Goal: Obtain resource: Download file/media

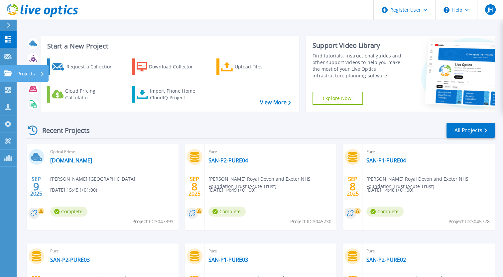
click at [19, 72] on p "Projects" at bounding box center [26, 73] width 18 height 17
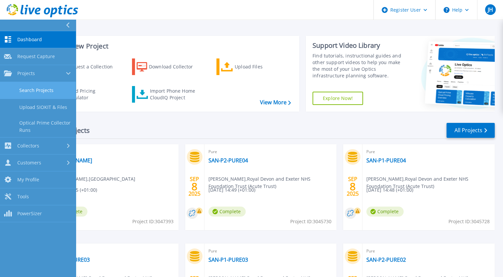
click at [31, 96] on link "Search Projects" at bounding box center [38, 90] width 76 height 17
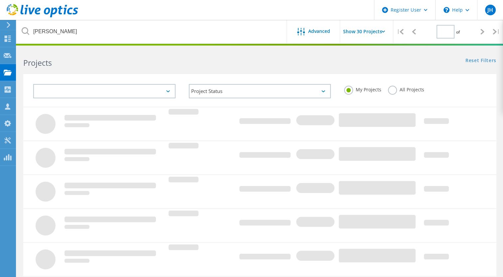
type input "1"
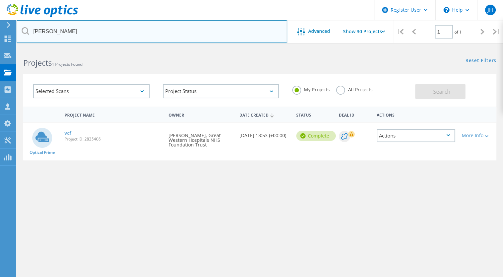
click at [46, 32] on input "wester" at bounding box center [152, 31] width 271 height 23
type input "kcl"
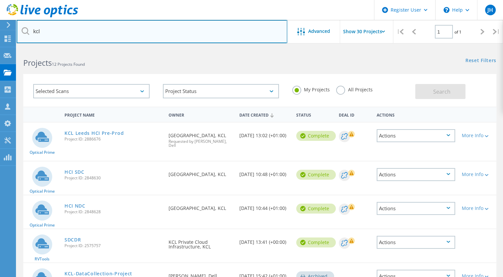
scroll to position [33, 0]
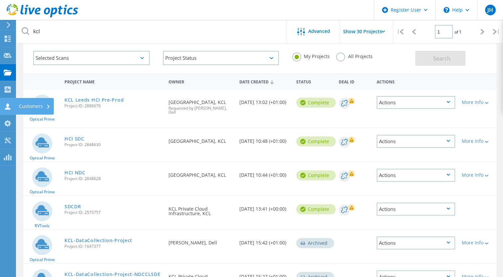
click at [24, 108] on div "Customers" at bounding box center [35, 106] width 32 height 5
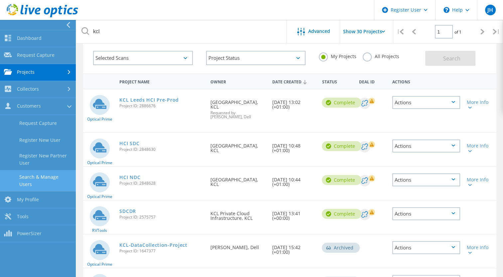
click at [32, 173] on link "Search & Manage Users" at bounding box center [38, 180] width 76 height 21
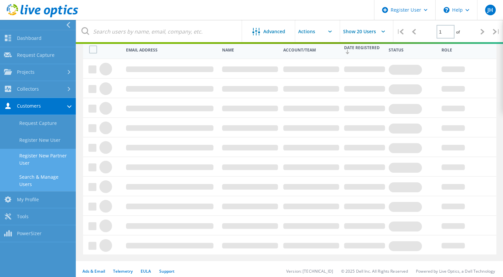
scroll to position [77, 0]
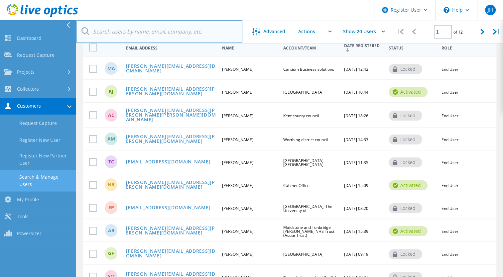
paste input "[EMAIL_ADDRESS][DOMAIN_NAME]"
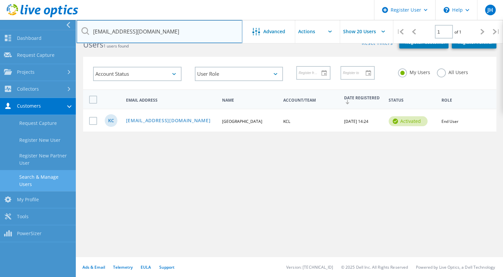
scroll to position [25, 0]
type input "[EMAIL_ADDRESS][DOMAIN_NAME]"
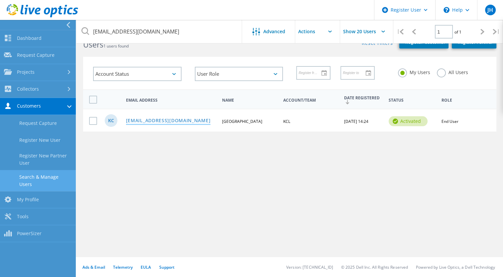
click at [173, 118] on link "[EMAIL_ADDRESS][DOMAIN_NAME]" at bounding box center [168, 121] width 85 height 6
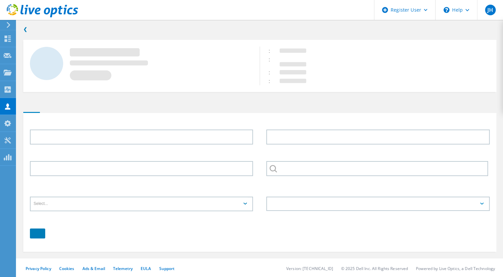
type input "Kings"
type input "College London"
type input "KCL"
type input "English"
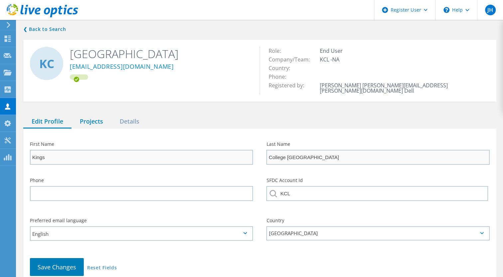
click at [85, 118] on div "Projects" at bounding box center [91, 122] width 40 height 14
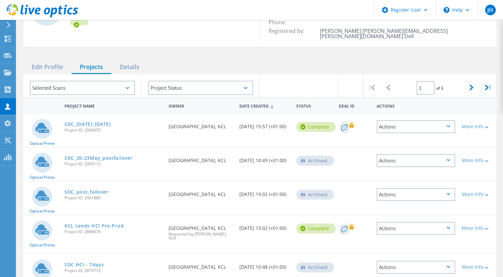
scroll to position [67, 0]
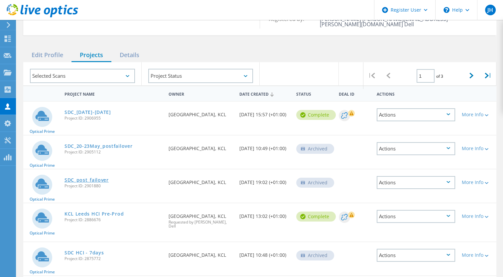
click at [99, 178] on link "SDC_post_failover" at bounding box center [87, 180] width 44 height 5
click at [121, 144] on link "SDC_20-23May_postfailover" at bounding box center [99, 146] width 68 height 5
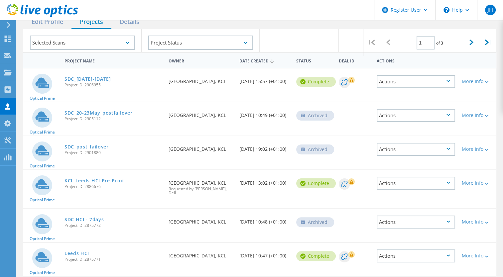
scroll to position [133, 0]
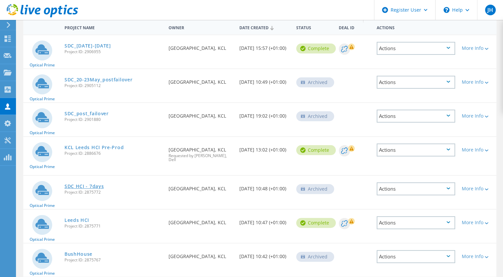
click at [93, 184] on link "SDC HCI - 7days" at bounding box center [85, 186] width 40 height 5
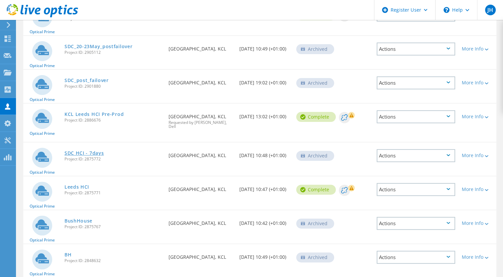
scroll to position [200, 0]
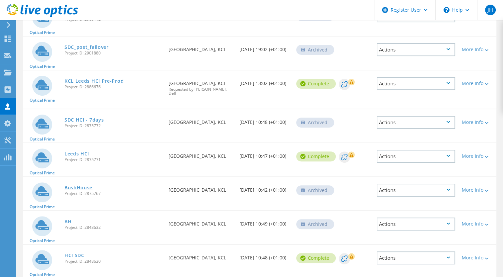
click at [81, 186] on link "BushHouse" at bounding box center [79, 188] width 28 height 5
click at [73, 213] on div "BH Project ID: 2848632" at bounding box center [113, 223] width 104 height 25
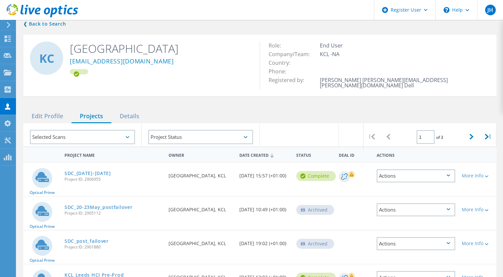
scroll to position [0, 0]
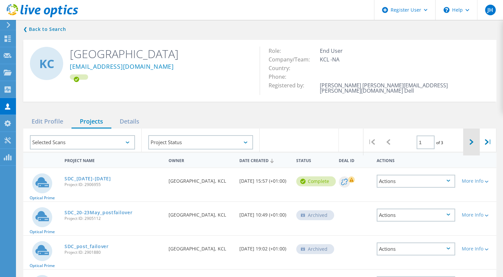
click at [472, 139] on icon at bounding box center [472, 142] width 4 height 6
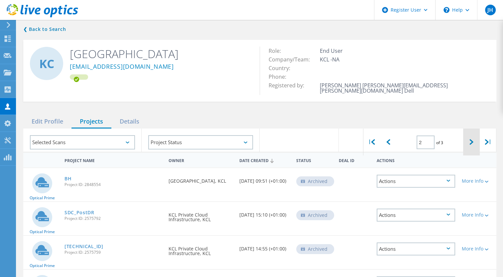
click at [472, 139] on icon at bounding box center [472, 142] width 4 height 6
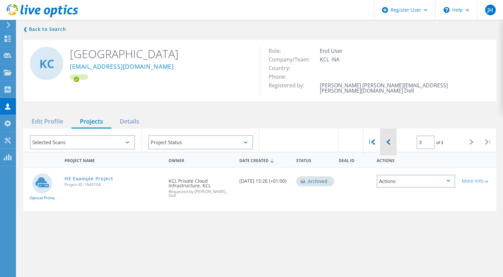
click at [392, 137] on div at bounding box center [388, 142] width 17 height 27
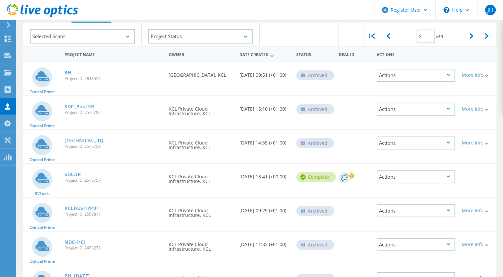
scroll to position [94, 0]
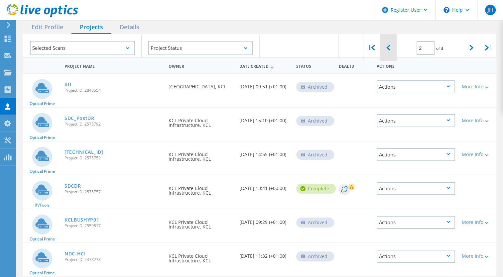
click at [390, 44] on div at bounding box center [388, 47] width 17 height 27
type input "1"
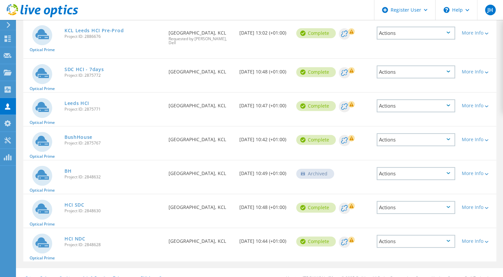
scroll to position [250, 0]
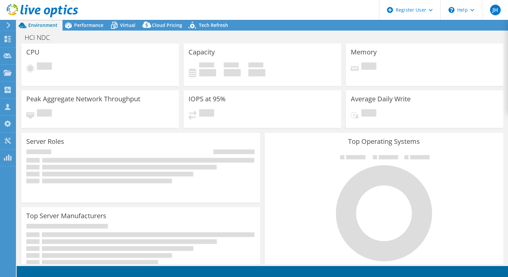
select select "EULondon"
select select "USD"
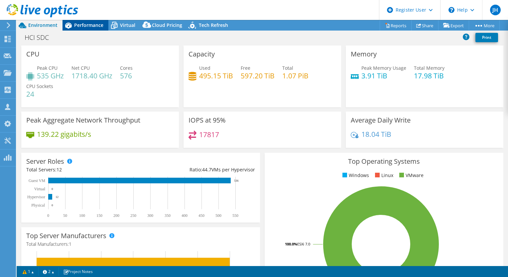
click at [81, 23] on span "Performance" at bounding box center [88, 25] width 29 height 6
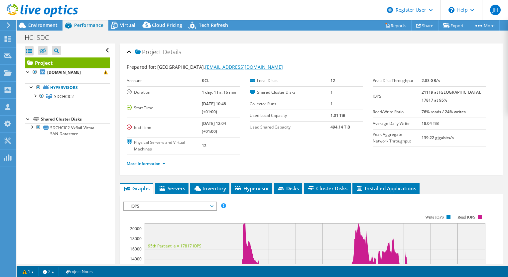
drag, startPoint x: 290, startPoint y: 69, endPoint x: 206, endPoint y: 69, distance: 83.5
click at [206, 69] on div "Prepared for: Kings College London, privatecloudinfrastructure@kcl.ac.uk" at bounding box center [311, 68] width 369 height 8
copy link "[EMAIL_ADDRESS][DOMAIN_NAME]"
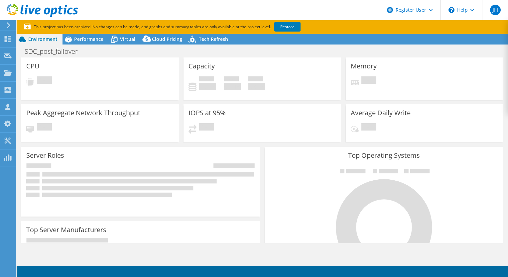
select select "USD"
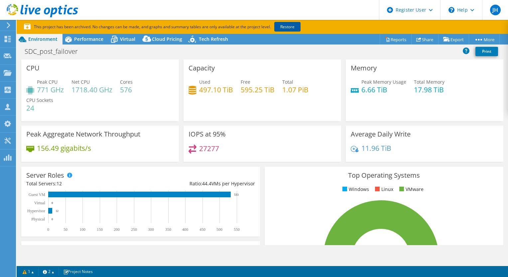
click at [287, 26] on link "Restore" at bounding box center [287, 27] width 26 height 10
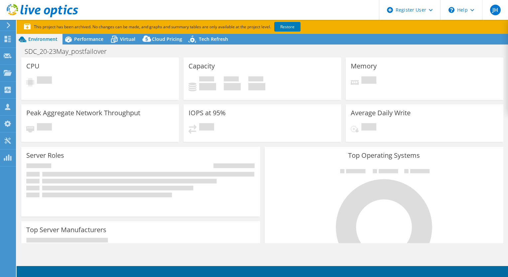
select select "EULondon"
select select "GBP"
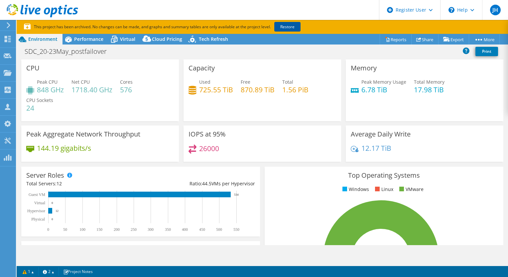
click at [287, 25] on link "Restore" at bounding box center [287, 27] width 26 height 10
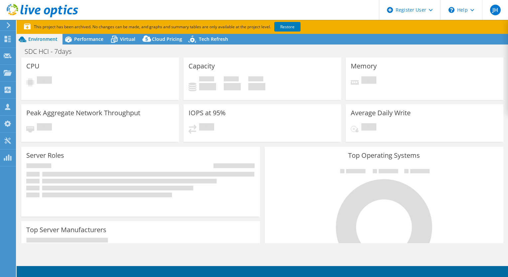
select select "EULondon"
select select "GBP"
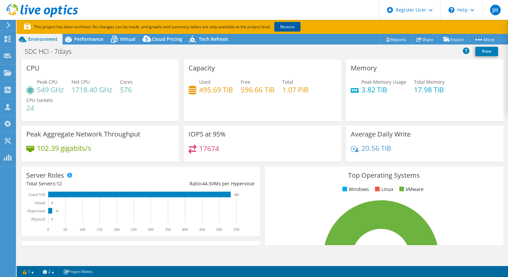
click at [293, 23] on link "Restore" at bounding box center [287, 27] width 26 height 10
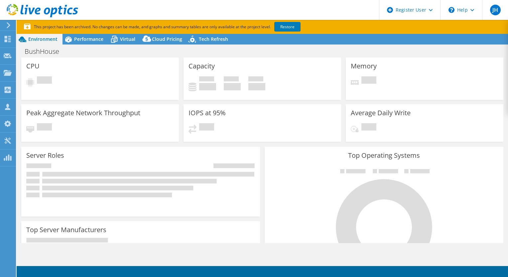
select select "USD"
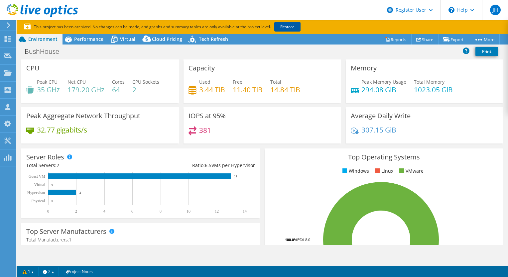
click at [285, 27] on link "Restore" at bounding box center [287, 27] width 26 height 10
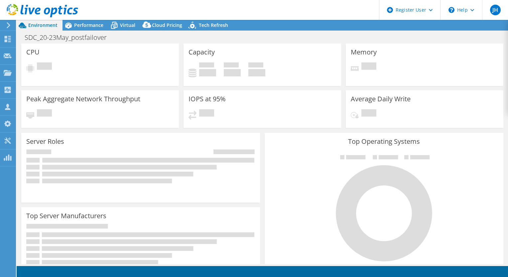
select select "EULondon"
select select "USD"
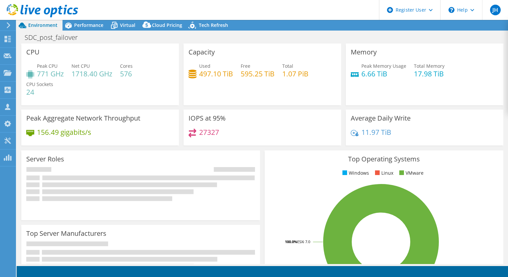
select select "USD"
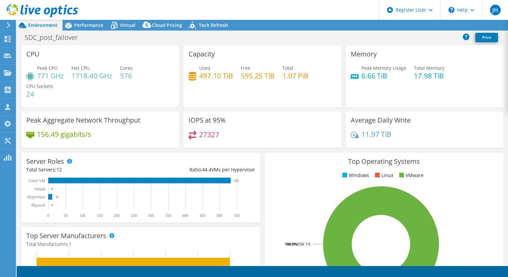
radio input "true"
radio input "false"
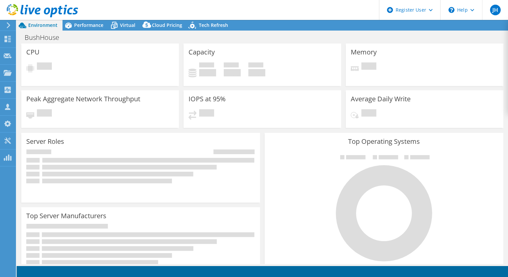
select select "USD"
select select "EULondon"
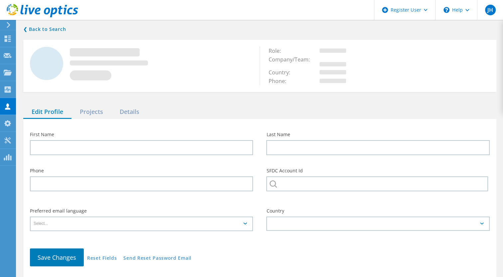
scroll to position [1, 0]
type input "Kings"
type input "College [GEOGRAPHIC_DATA]"
type input "KCL"
type input "English"
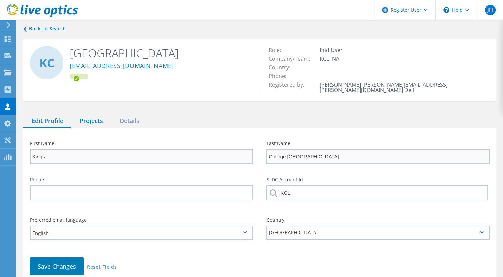
click at [85, 114] on div "Projects" at bounding box center [91, 121] width 40 height 14
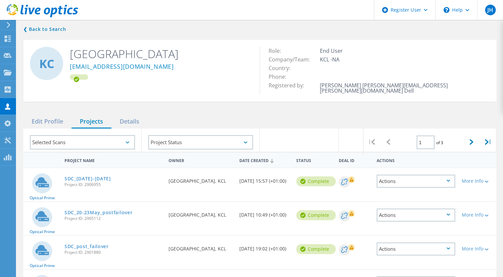
scroll to position [0, 0]
drag, startPoint x: 181, startPoint y: 69, endPoint x: 72, endPoint y: 62, distance: 108.9
click at [72, 62] on div "[EMAIL_ADDRESS][DOMAIN_NAME]" at bounding box center [160, 67] width 180 height 13
copy link "[EMAIL_ADDRESS][DOMAIN_NAME]"
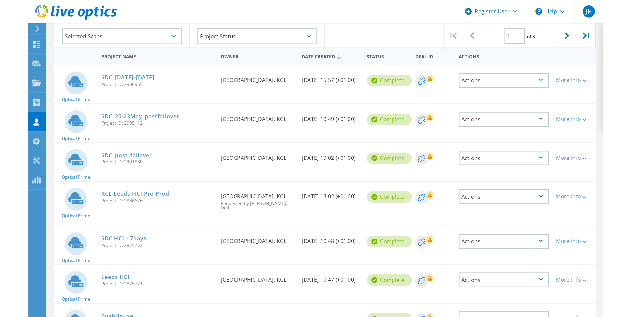
scroll to position [100, 0]
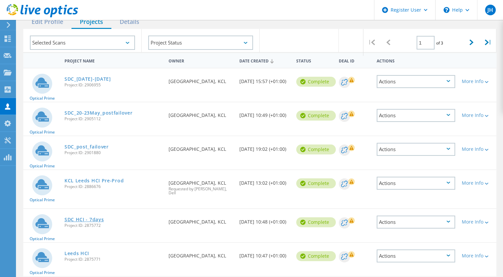
click at [94, 217] on link "SDC HCI - 7days" at bounding box center [85, 219] width 40 height 5
click at [93, 145] on link "SDC_post_failover" at bounding box center [87, 147] width 44 height 5
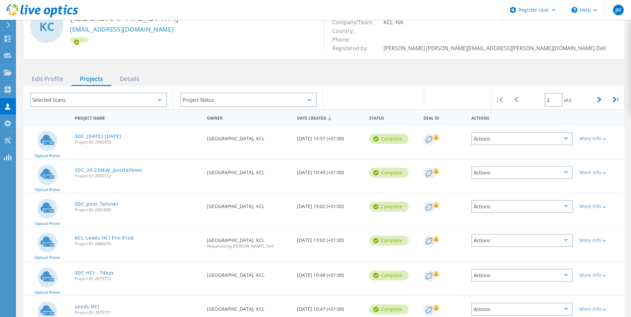
scroll to position [33, 0]
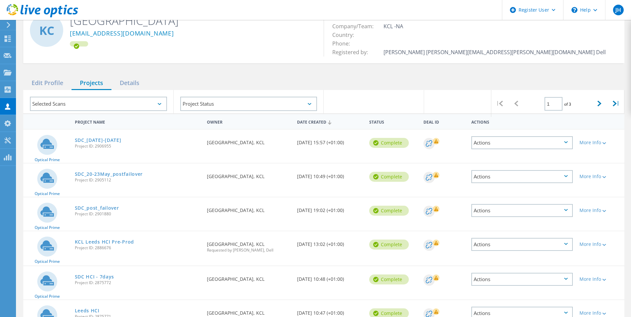
click at [242, 70] on div "❮ Back to Search KC Kings College London privatecloudinfrastructure@kcl.ac.uk R…" at bounding box center [324, 230] width 614 height 491
click at [115, 208] on link "SDC_post_failover" at bounding box center [97, 208] width 44 height 5
click at [124, 174] on link "SDC_20-23May_postfailover" at bounding box center [109, 174] width 68 height 5
click at [104, 140] on link "SDC_21-22May" at bounding box center [98, 140] width 47 height 5
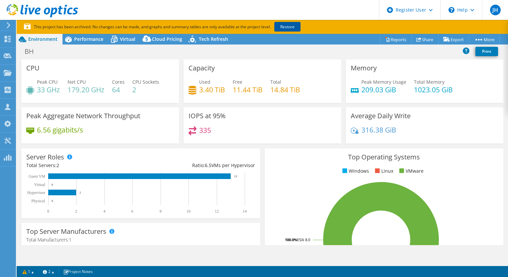
click at [284, 25] on link "Restore" at bounding box center [287, 27] width 26 height 10
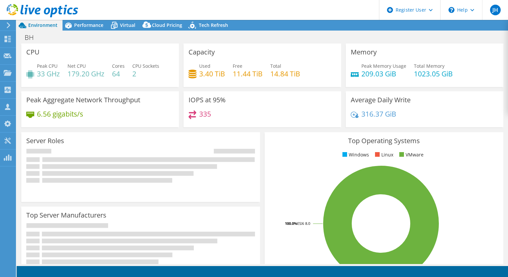
select select "USD"
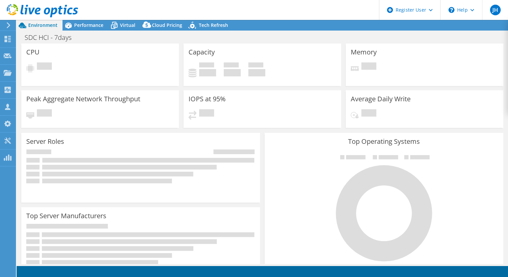
select select "EULondon"
select select "USD"
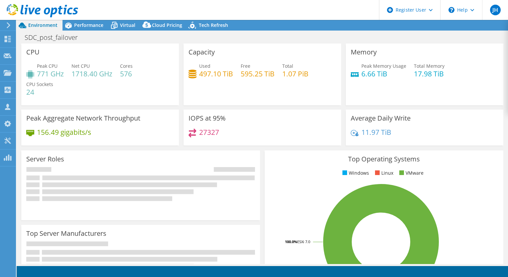
select select "USD"
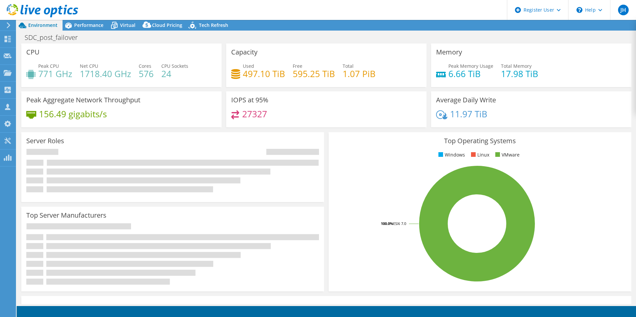
select select "USD"
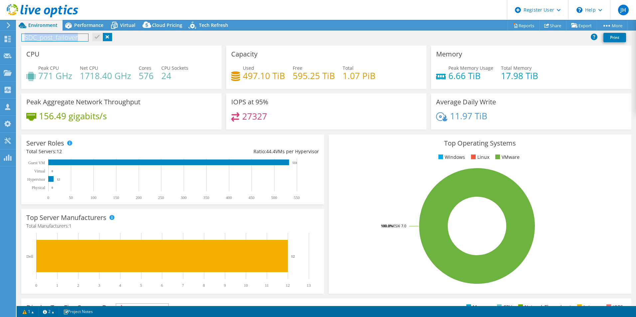
drag, startPoint x: 80, startPoint y: 37, endPoint x: 24, endPoint y: 38, distance: 55.9
click at [24, 38] on h1 "SDC_post_failover" at bounding box center [55, 37] width 67 height 7
copy h1 "SDC_post_failover"
click at [108, 39] on link at bounding box center [107, 37] width 9 height 8
click at [93, 26] on span "Performance" at bounding box center [88, 25] width 29 height 6
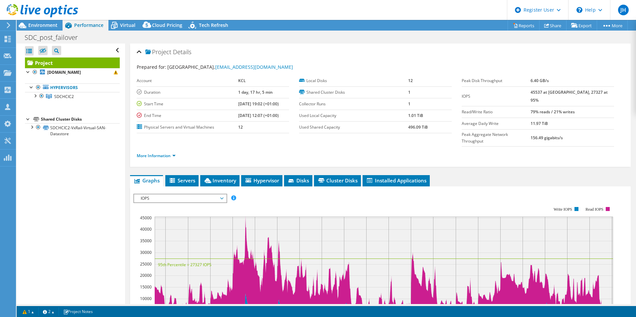
drag, startPoint x: 46, startPoint y: 25, endPoint x: 57, endPoint y: 20, distance: 11.8
click at [46, 25] on span "Environment" at bounding box center [42, 25] width 29 height 6
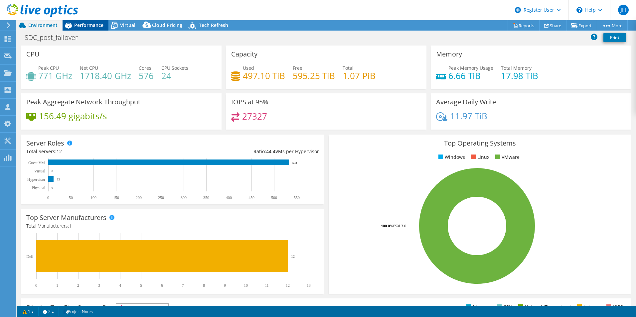
click at [94, 24] on span "Performance" at bounding box center [88, 25] width 29 height 6
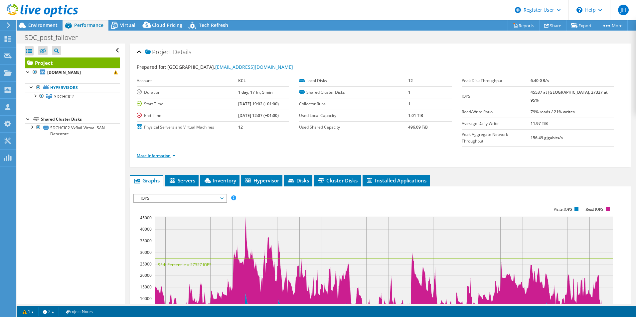
click at [171, 153] on link "More Information" at bounding box center [156, 156] width 39 height 6
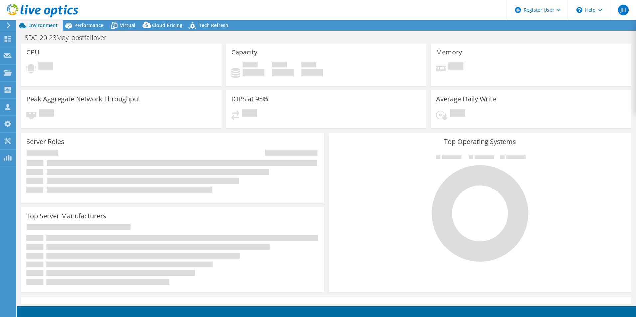
select select "EULondon"
select select "USD"
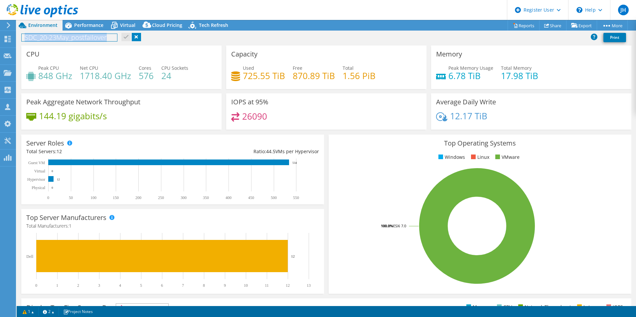
drag, startPoint x: 111, startPoint y: 39, endPoint x: 24, endPoint y: 40, distance: 86.8
click at [24, 40] on h1 "SDC_20-23May_postfailover" at bounding box center [69, 37] width 95 height 7
copy h1 "SDC_20-23May_postfailover"
click at [86, 25] on span "Performance" at bounding box center [88, 25] width 29 height 6
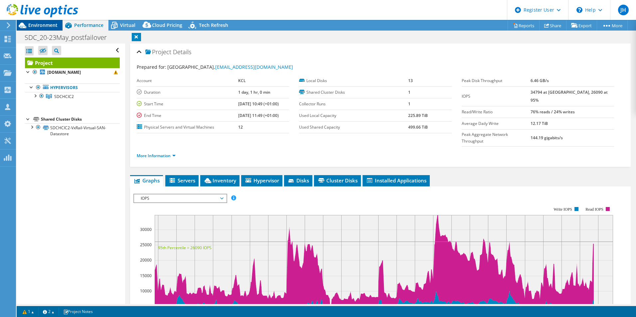
click at [51, 24] on span "Environment" at bounding box center [42, 25] width 29 height 6
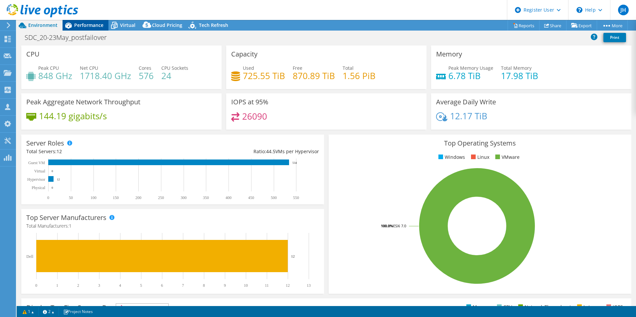
click at [99, 29] on div "Performance" at bounding box center [86, 25] width 46 height 11
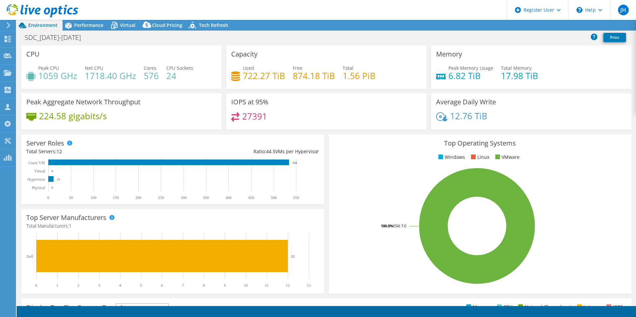
select select "EULondon"
select select "GBP"
drag, startPoint x: 84, startPoint y: 38, endPoint x: 18, endPoint y: 37, distance: 66.2
click at [18, 37] on div "SDC_[DATE]-[DATE] Print" at bounding box center [326, 37] width 619 height 12
click at [38, 39] on h1 "SDC_[DATE]-[DATE]" at bounding box center [57, 37] width 70 height 7
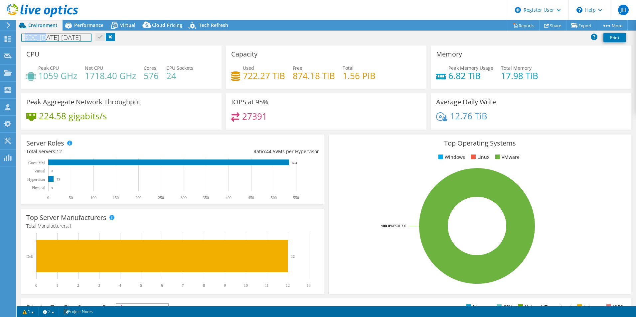
click at [38, 39] on h1 "SDC_[DATE]-[DATE]" at bounding box center [57, 37] width 70 height 7
copy h1 "SDC_[DATE]-[DATE]"
click at [122, 47] on div "CPU Peak CPU 1059 GHz Net CPU 1718.40 GHz Cores 576 CPU Sockets 24" at bounding box center [121, 68] width 200 height 44
click at [89, 24] on span "Performance" at bounding box center [88, 25] width 29 height 6
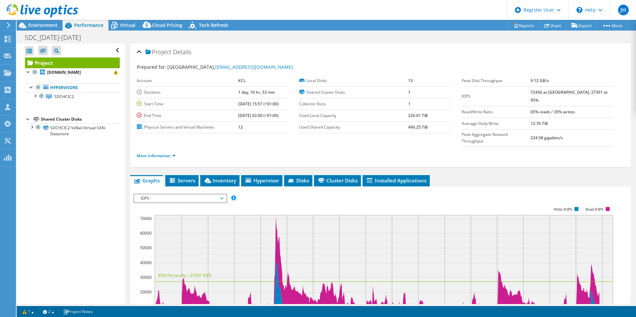
click at [41, 21] on div at bounding box center [39, 11] width 78 height 22
click at [40, 24] on span "Environment" at bounding box center [42, 25] width 29 height 6
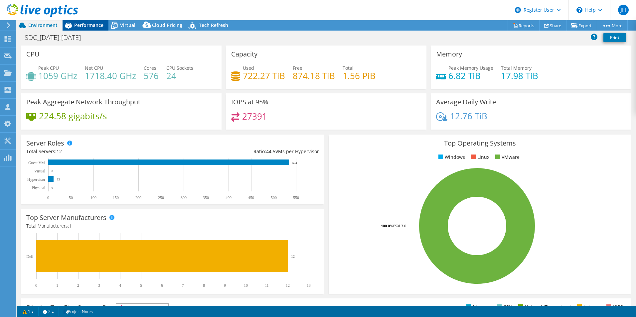
click at [86, 26] on span "Performance" at bounding box center [88, 25] width 29 height 6
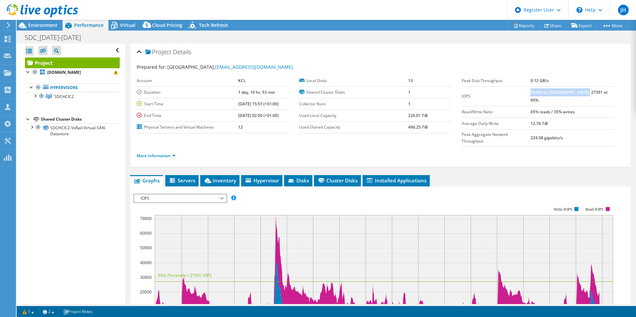
drag, startPoint x: 599, startPoint y: 94, endPoint x: 545, endPoint y: 95, distance: 53.9
click at [545, 95] on td "72456 at [GEOGRAPHIC_DATA], 27391 at 95%" at bounding box center [571, 96] width 83 height 20
copy b "72456 at [GEOGRAPHIC_DATA], 27391 at 95%"
drag, startPoint x: 584, startPoint y: 103, endPoint x: 542, endPoint y: 103, distance: 41.6
click at [542, 106] on tr "Read/Write Ratio 65% reads / 35% writes" at bounding box center [538, 112] width 152 height 12
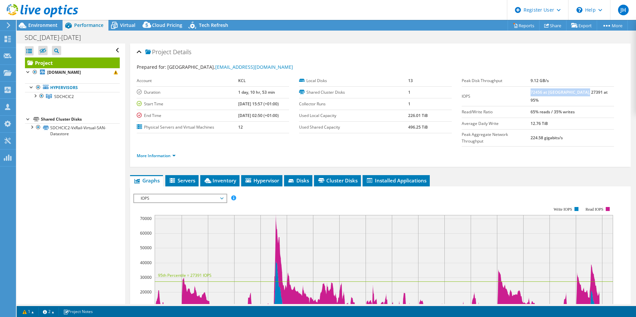
copy tr "65% reads / 35% writes"
click at [174, 153] on link "More Information" at bounding box center [156, 156] width 39 height 6
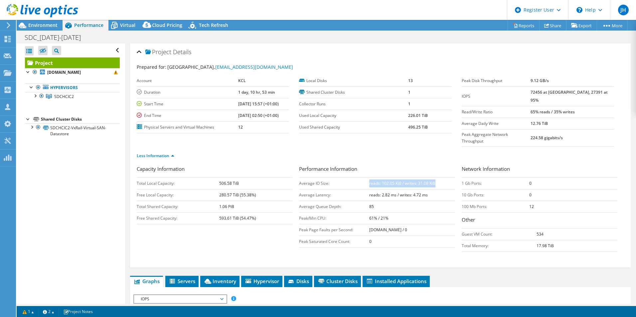
drag, startPoint x: 435, startPoint y: 171, endPoint x: 366, endPoint y: 174, distance: 68.3
click at [369, 178] on td "reads: 102.05 KiB / writes: 31.08 KiB" at bounding box center [411, 184] width 85 height 12
copy b "reads: 102.05 KiB / writes: 31.08 KiB"
drag, startPoint x: 427, startPoint y: 182, endPoint x: 365, endPoint y: 181, distance: 61.9
click at [365, 189] on tr "Average Latency: reads: 2.82 ms / writes: 4.72 ms" at bounding box center [377, 195] width 156 height 12
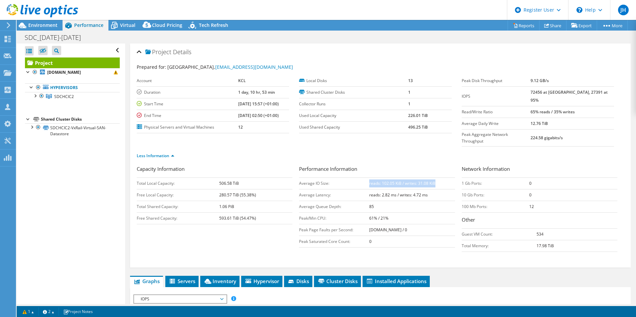
copy tr "reads: 2.82 ms / writes: 4.72 ms"
click at [131, 25] on span "Virtual" at bounding box center [127, 25] width 15 height 6
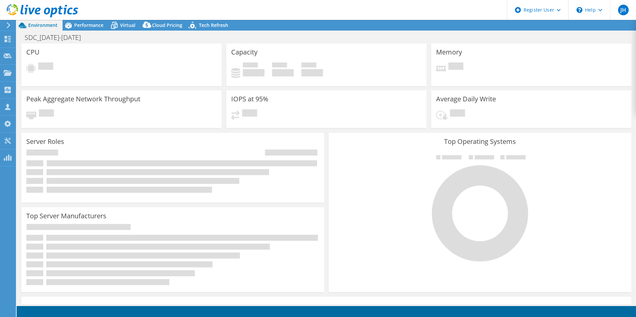
select select "EULondon"
select select "GBP"
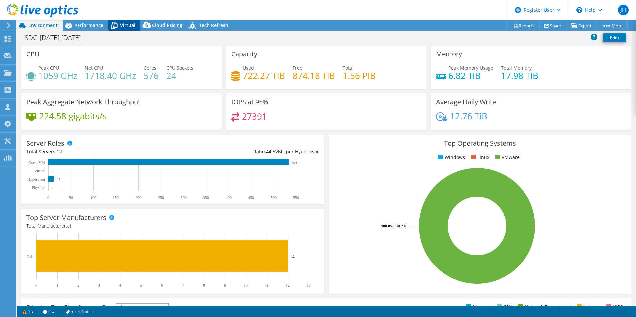
click at [126, 24] on span "Virtual" at bounding box center [127, 25] width 15 height 6
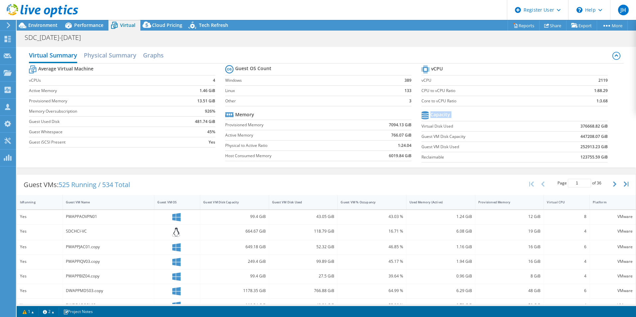
drag, startPoint x: 605, startPoint y: 158, endPoint x: 418, endPoint y: 129, distance: 188.7
click at [421, 129] on section "vCPU vCPU 2119 CPU to vCPU Ratio 1:88.29 Core to vCPU Ratio 1:3.68 Capacity Vir…" at bounding box center [519, 115] width 196 height 102
drag, startPoint x: 418, startPoint y: 129, endPoint x: 423, endPoint y: 129, distance: 4.7
copy tbody "Capacity"
click at [75, 24] on span "Performance" at bounding box center [88, 25] width 29 height 6
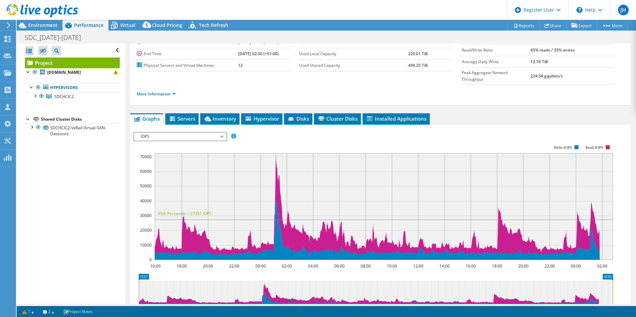
scroll to position [67, 0]
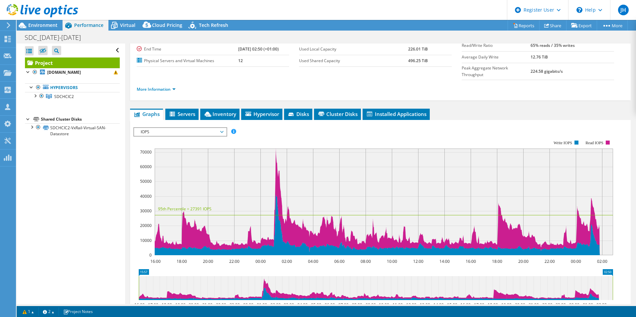
click at [224, 128] on span "IOPS" at bounding box center [180, 132] width 92 height 8
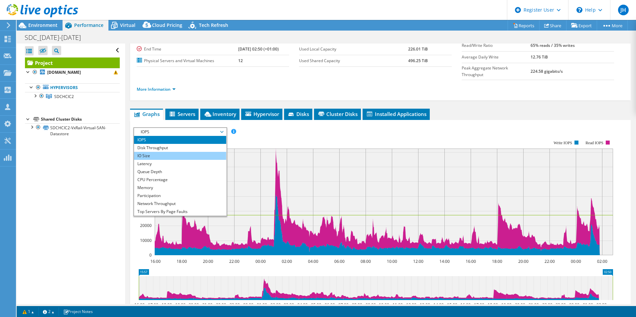
click at [200, 152] on li "IO Size" at bounding box center [180, 156] width 92 height 8
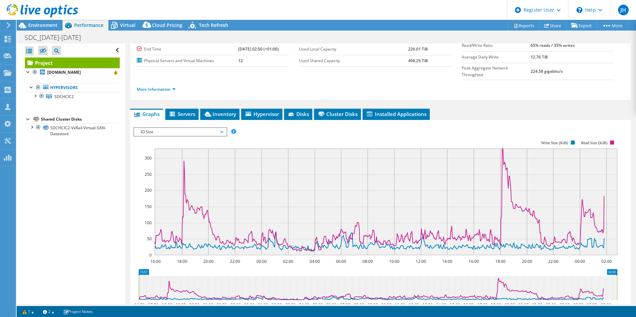
click at [221, 128] on span "IO Size" at bounding box center [179, 132] width 85 height 8
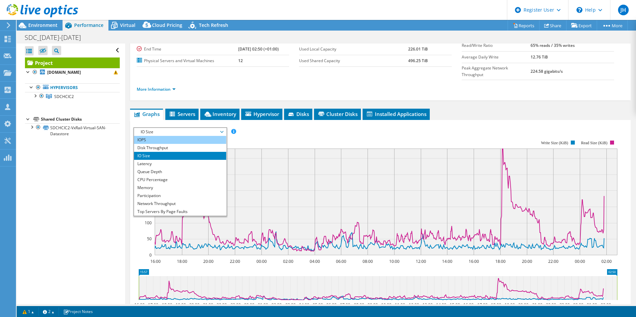
click at [204, 136] on li "IOPS" at bounding box center [180, 140] width 92 height 8
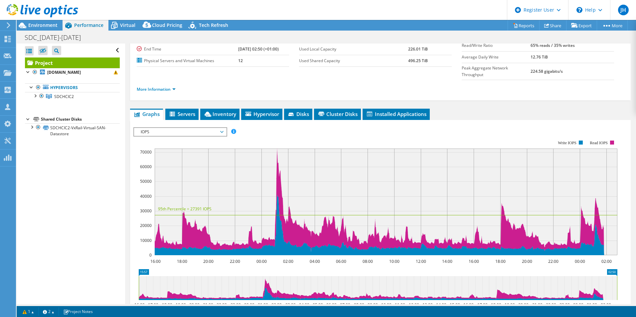
click at [221, 128] on span "IOPS" at bounding box center [179, 132] width 85 height 8
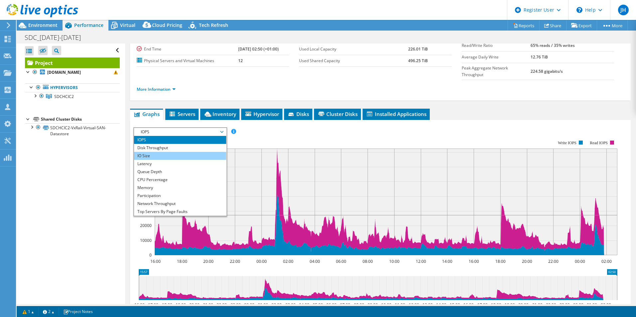
click at [200, 152] on li "IO Size" at bounding box center [180, 156] width 92 height 8
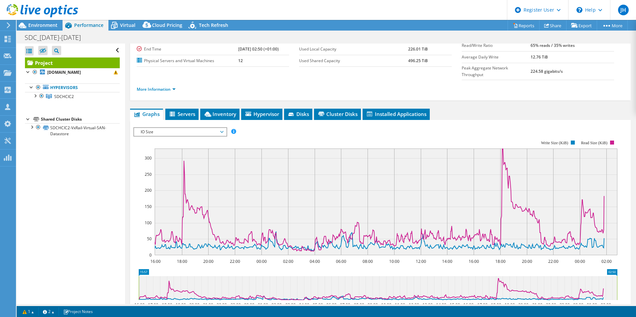
click at [213, 128] on span "IO Size" at bounding box center [179, 132] width 85 height 8
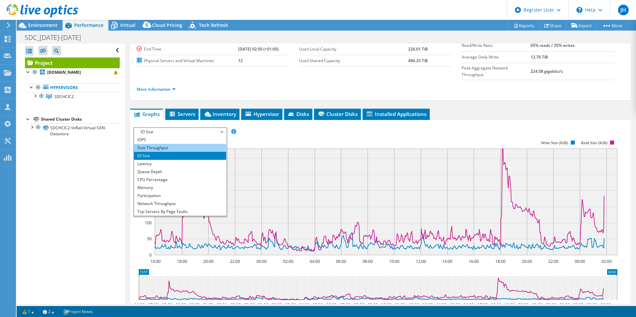
click at [202, 144] on li "Disk Throughput" at bounding box center [180, 148] width 92 height 8
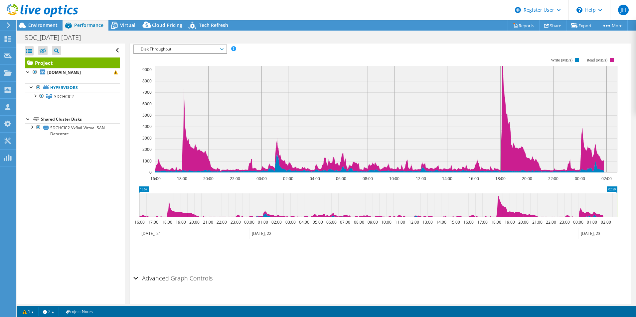
scroll to position [0, 0]
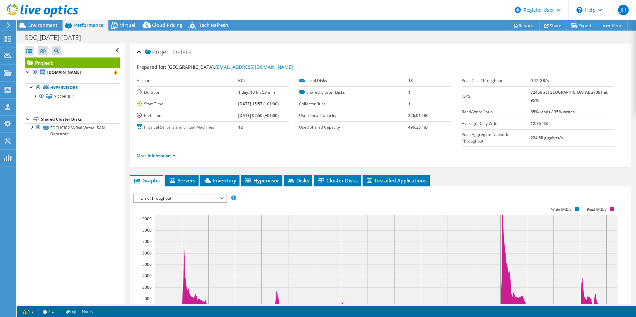
click at [175, 195] on span "Disk Throughput" at bounding box center [179, 199] width 85 height 8
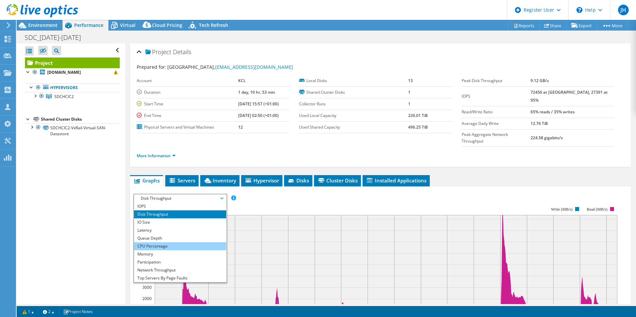
click at [169, 242] on li "CPU Percentage" at bounding box center [180, 246] width 92 height 8
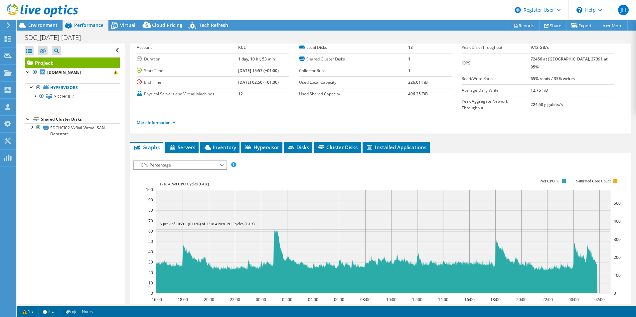
scroll to position [67, 0]
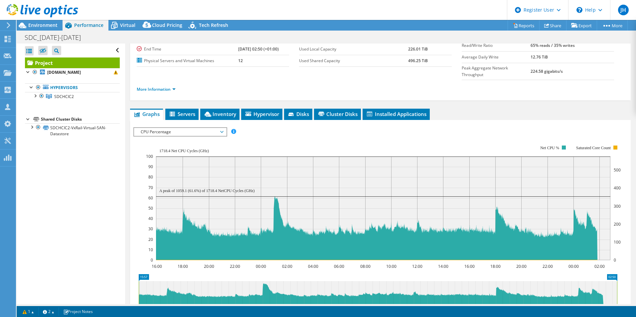
click at [221, 128] on span "CPU Percentage" at bounding box center [179, 132] width 85 height 8
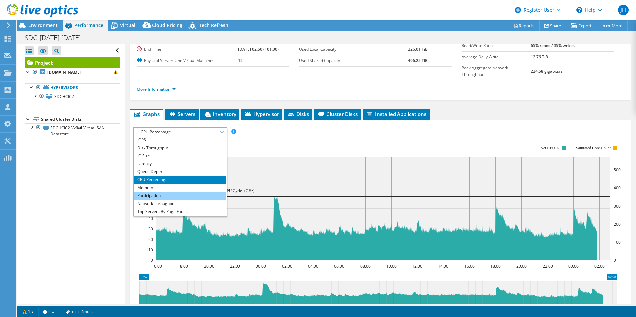
click at [174, 192] on li "Participation" at bounding box center [180, 196] width 92 height 8
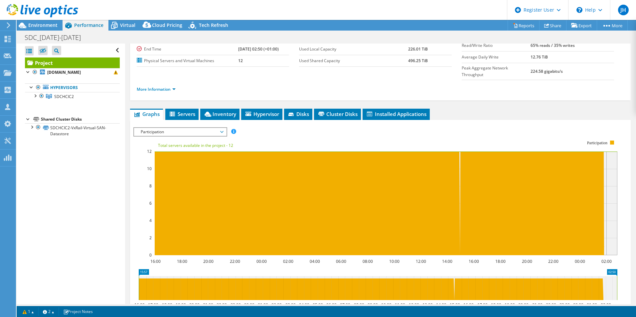
click at [224, 128] on span "Participation" at bounding box center [180, 132] width 92 height 8
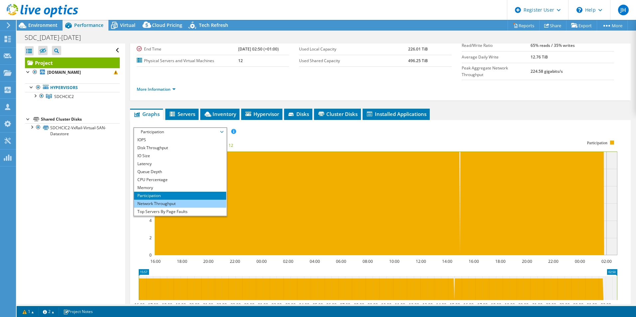
click at [191, 200] on li "Network Throughput" at bounding box center [180, 204] width 92 height 8
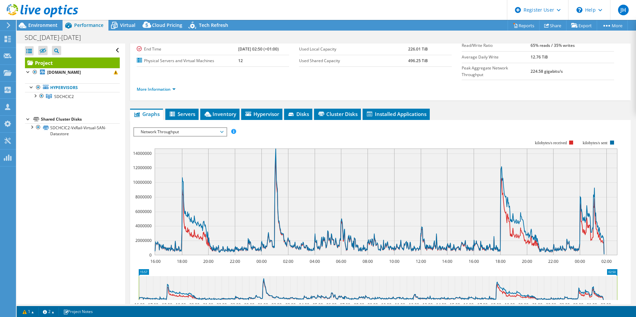
click at [222, 128] on span "Network Throughput" at bounding box center [179, 132] width 85 height 8
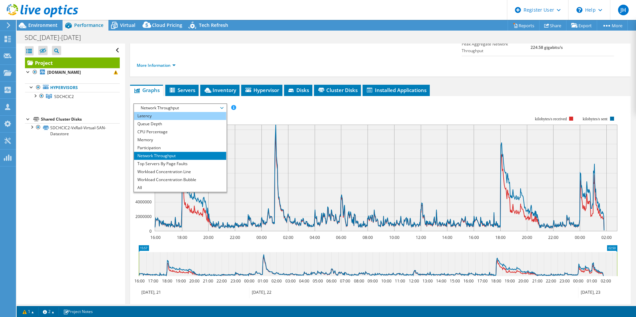
scroll to position [100, 0]
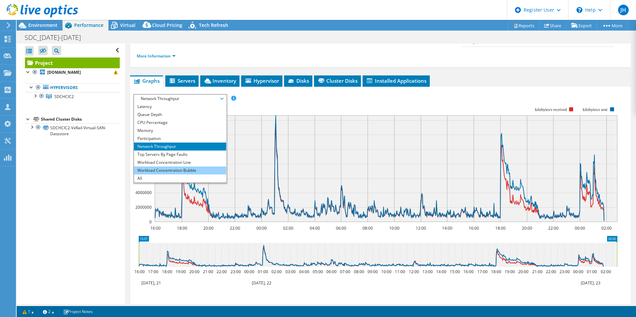
click at [196, 167] on li "Workload Concentration Bubble" at bounding box center [180, 171] width 92 height 8
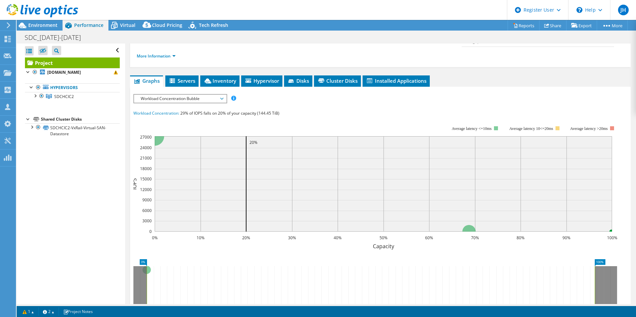
click at [222, 95] on span "Workload Concentration Bubble" at bounding box center [179, 99] width 85 height 8
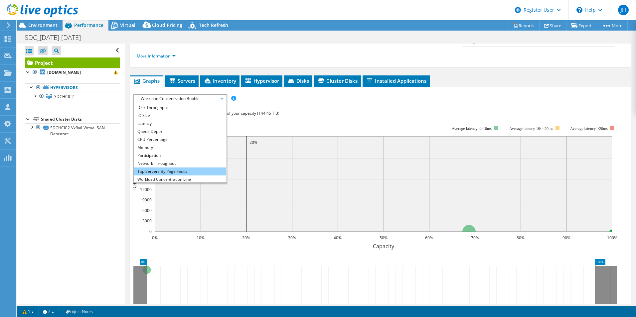
scroll to position [0, 0]
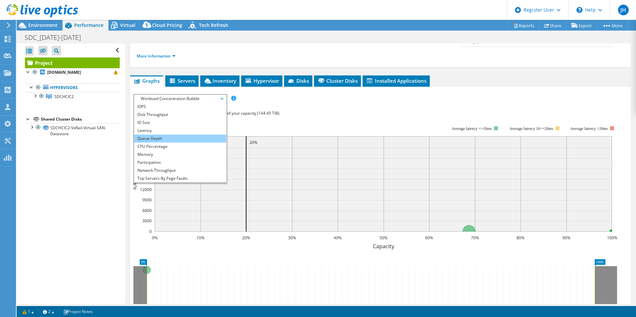
click at [182, 135] on li "Queue Depth" at bounding box center [180, 139] width 92 height 8
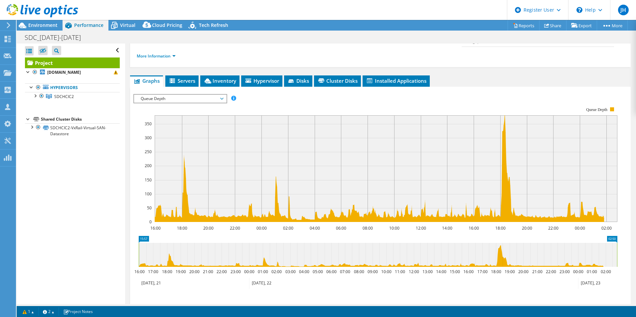
click at [223, 95] on span "Queue Depth" at bounding box center [179, 99] width 85 height 8
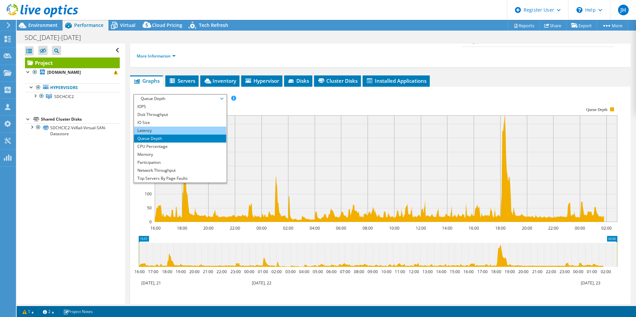
click at [202, 127] on li "Latency" at bounding box center [180, 131] width 92 height 8
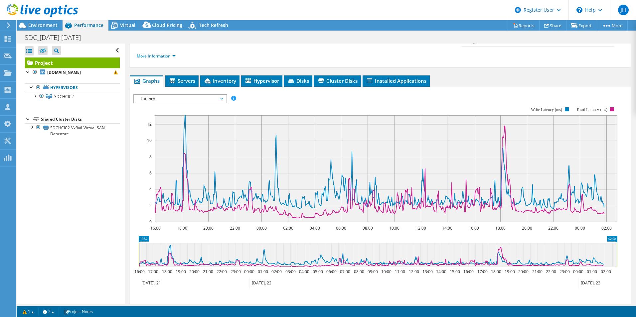
click at [221, 95] on span "Latency" at bounding box center [179, 99] width 85 height 8
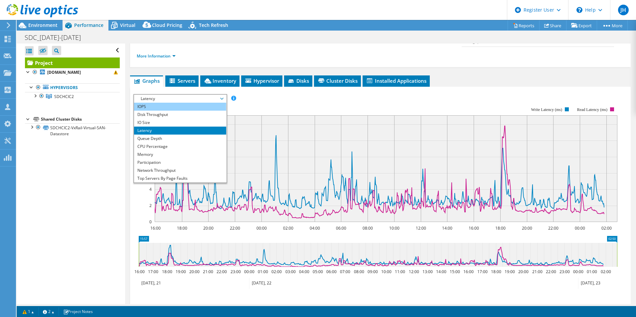
click at [192, 103] on li "IOPS" at bounding box center [180, 107] width 92 height 8
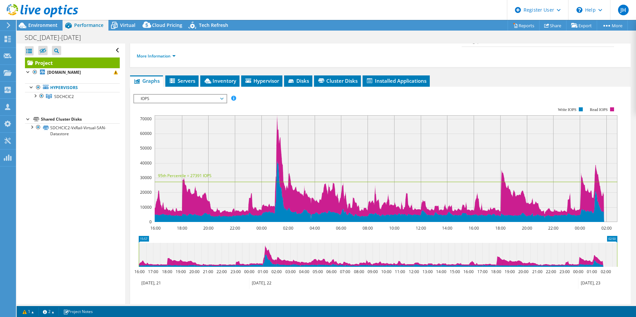
click at [206, 95] on span "IOPS" at bounding box center [179, 99] width 85 height 8
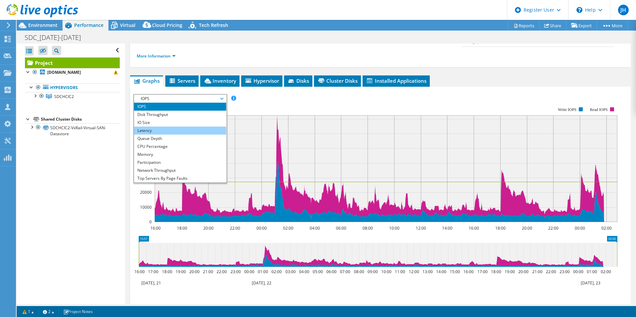
click at [186, 127] on li "Latency" at bounding box center [180, 131] width 92 height 8
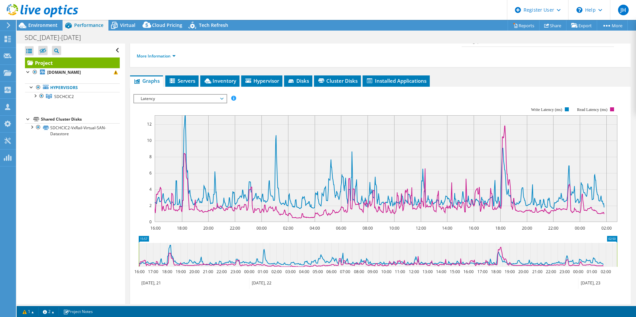
click at [221, 95] on span "Latency" at bounding box center [179, 99] width 85 height 8
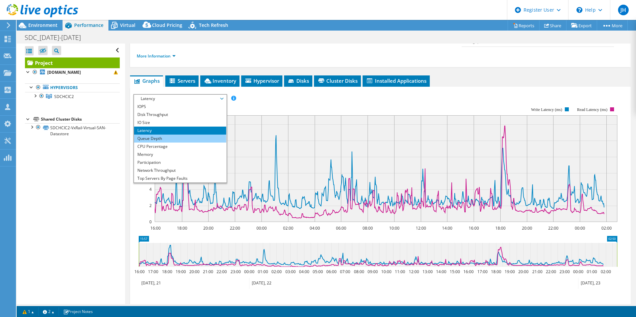
click at [192, 135] on li "Queue Depth" at bounding box center [180, 139] width 92 height 8
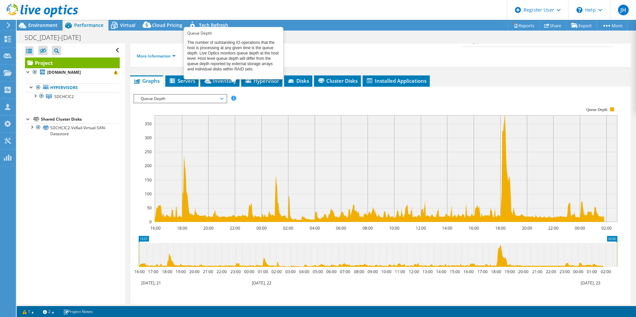
click at [233, 96] on span at bounding box center [233, 98] width 5 height 5
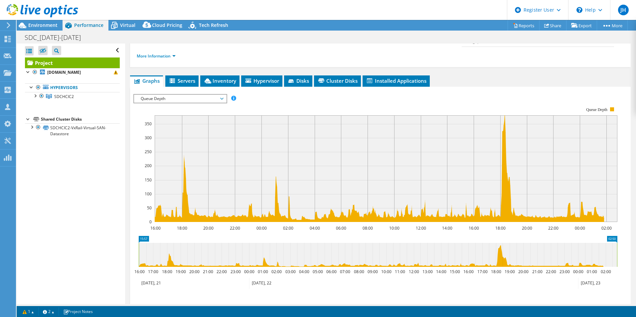
click at [620, 219] on section "Workload Concentration: 29% of IOPS falls on 20% of your capacity (144.45 TiB) …" at bounding box center [380, 208] width 494 height 220
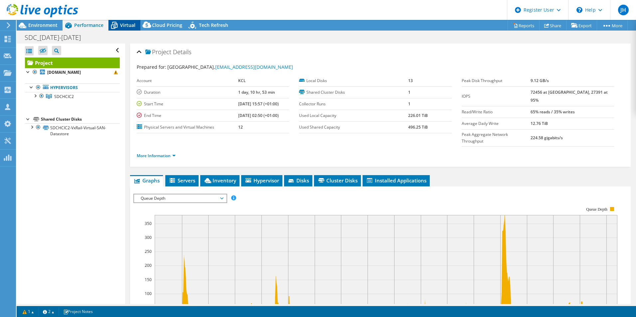
click at [117, 25] on icon at bounding box center [114, 25] width 7 height 5
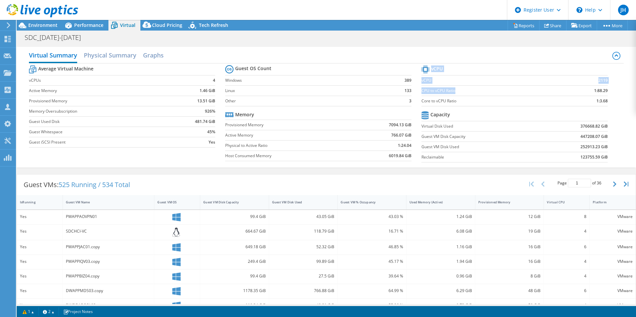
drag, startPoint x: 604, startPoint y: 98, endPoint x: 509, endPoint y: 94, distance: 95.5
click at [509, 94] on section "vCPU vCPU 2119 CPU to vCPU Ratio 1:88.29 Core to vCPU Ratio 1:3.68 Capacity Vir…" at bounding box center [519, 115] width 196 height 102
drag, startPoint x: 137, startPoint y: 185, endPoint x: 23, endPoint y: 186, distance: 114.1
click at [23, 186] on div "Guest VMs: 525 Running / 534 Total" at bounding box center [77, 185] width 120 height 21
copy div "Guest VMs: 525 Running / 534 Total"
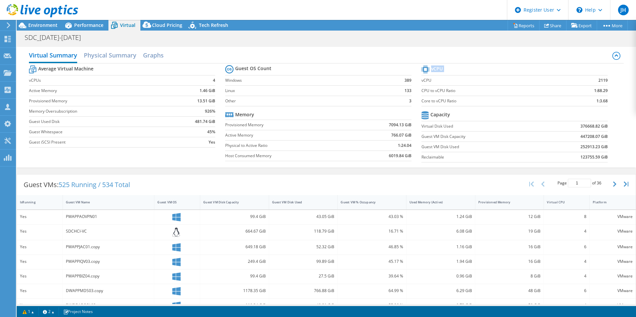
drag, startPoint x: 604, startPoint y: 102, endPoint x: 419, endPoint y: 83, distance: 186.5
click at [421, 83] on section "vCPU vCPU 2119 CPU to vCPU Ratio 1:88.29 Core to vCPU Ratio 1:3.68 Capacity Vir…" at bounding box center [519, 115] width 196 height 102
copy tbody "vCPU"
click at [193, 25] on icon at bounding box center [193, 27] width 12 height 14
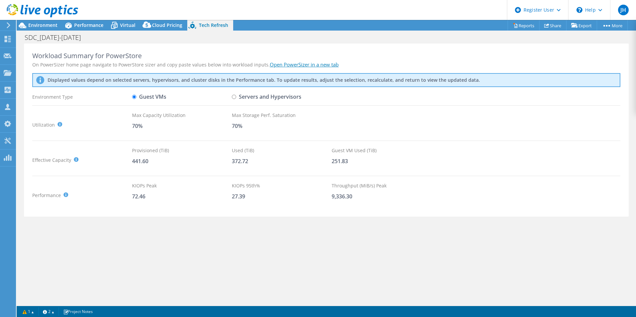
click at [234, 96] on input "Servers and Hypervisors" at bounding box center [234, 97] width 4 height 4
radio input "true"
click at [134, 95] on input "Guest VMs" at bounding box center [134, 97] width 4 height 4
radio input "true"
click at [235, 97] on input "Servers and Hypervisors" at bounding box center [234, 97] width 4 height 4
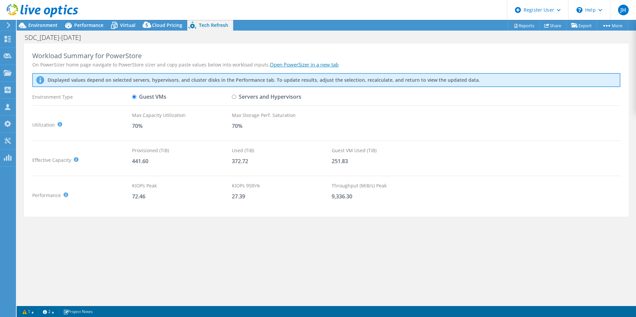
radio input "true"
click at [136, 97] on input "Guest VMs" at bounding box center [134, 97] width 4 height 4
radio input "true"
radio input "false"
click at [30, 312] on link "1" at bounding box center [28, 312] width 21 height 8
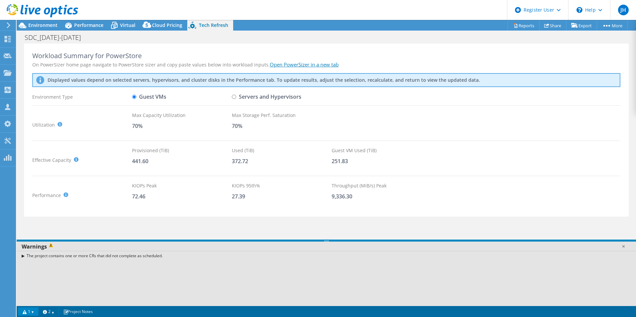
click at [23, 255] on div "The project contains one or more CRs that did not complete as scheduled." at bounding box center [326, 256] width 619 height 10
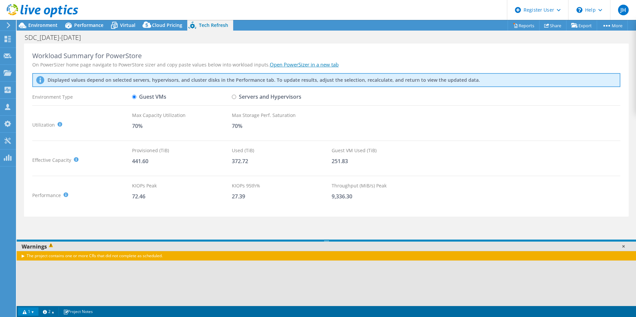
click at [625, 248] on link at bounding box center [623, 246] width 7 height 7
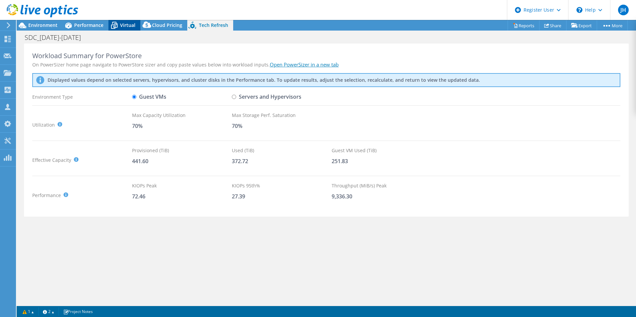
click at [134, 22] on span "Virtual" at bounding box center [127, 25] width 15 height 6
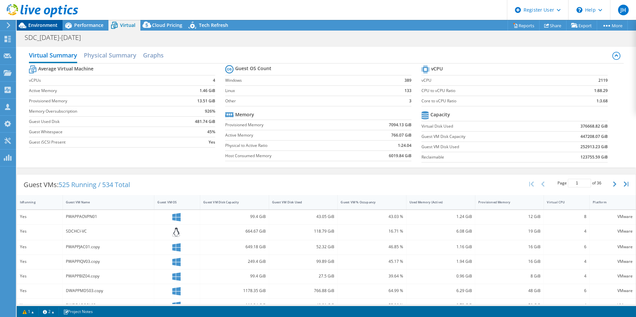
click at [53, 27] on span "Environment" at bounding box center [42, 25] width 29 height 6
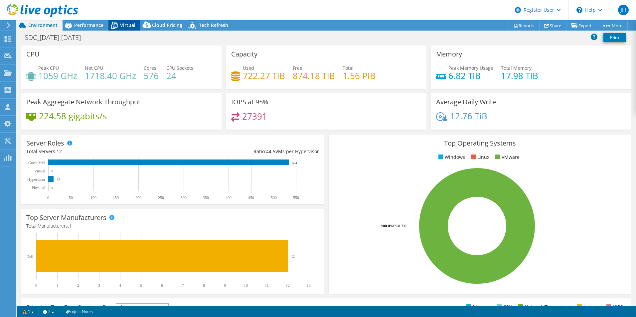
click at [125, 29] on div "Virtual" at bounding box center [124, 25] width 32 height 11
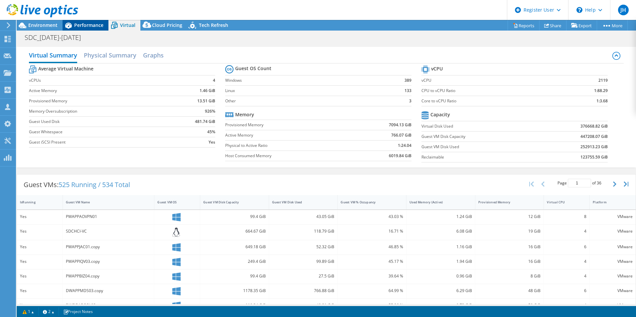
click at [92, 24] on span "Performance" at bounding box center [88, 25] width 29 height 6
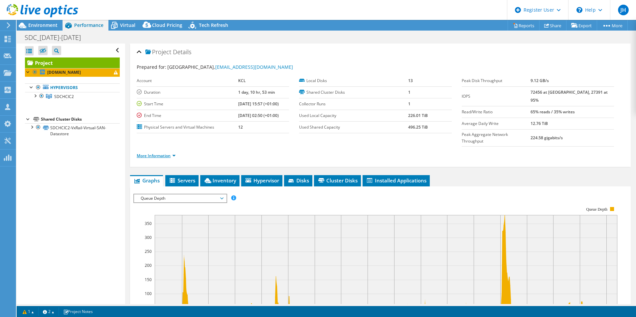
click at [175, 153] on link "More Information" at bounding box center [156, 156] width 39 height 6
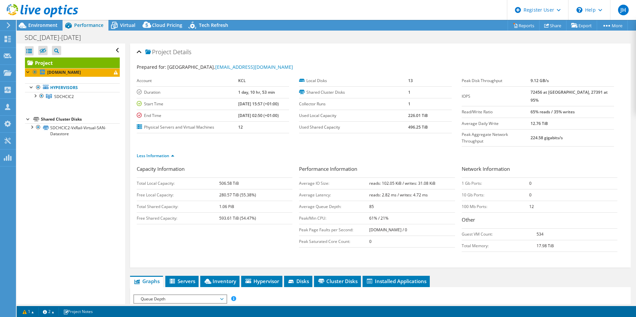
click at [462, 93] on label "IOPS" at bounding box center [496, 96] width 69 height 7
click at [331, 201] on td "Average Queue Depth:" at bounding box center [334, 207] width 70 height 12
drag, startPoint x: 331, startPoint y: 170, endPoint x: 297, endPoint y: 170, distance: 33.3
click at [299, 178] on td "Average IO Size:" at bounding box center [334, 184] width 70 height 12
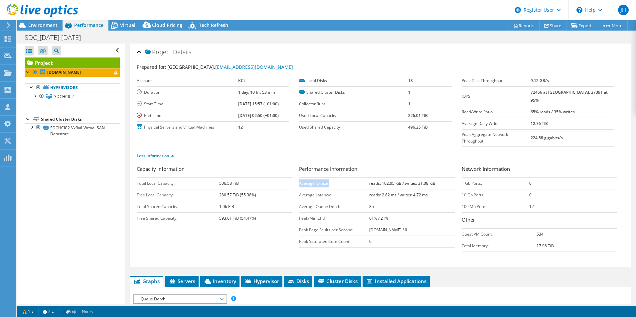
copy td "Average IO Size:"
click at [48, 21] on div at bounding box center [39, 11] width 78 height 22
click at [47, 26] on span "Environment" at bounding box center [42, 25] width 29 height 6
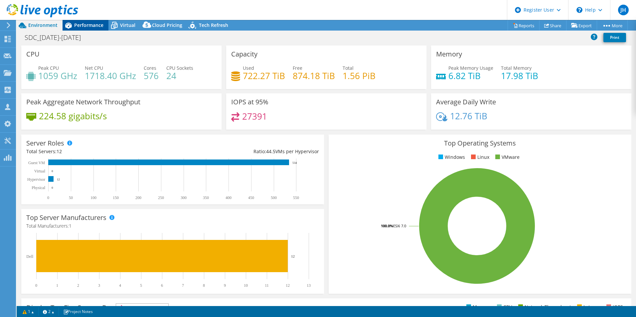
click at [90, 22] on span "Performance" at bounding box center [88, 25] width 29 height 6
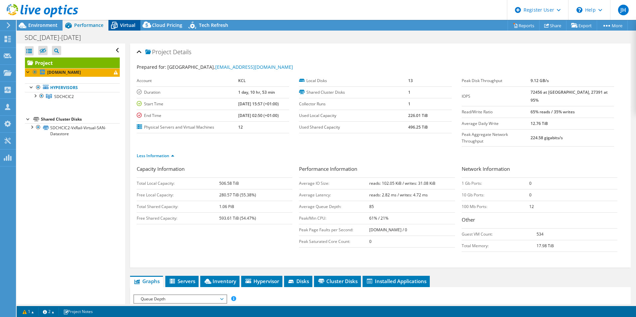
click at [131, 21] on div "Virtual" at bounding box center [124, 25] width 32 height 11
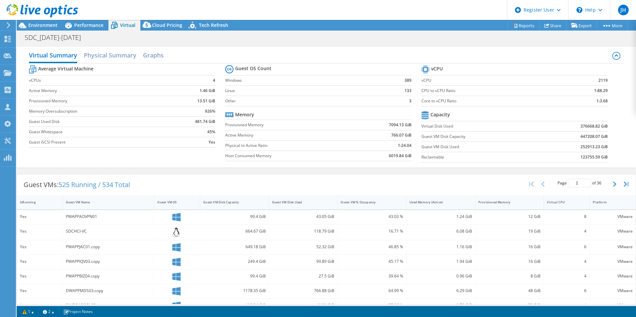
click at [600, 81] on b "2119" at bounding box center [602, 80] width 9 height 7
copy b "2119"
click at [45, 23] on span "Environment" at bounding box center [42, 25] width 29 height 6
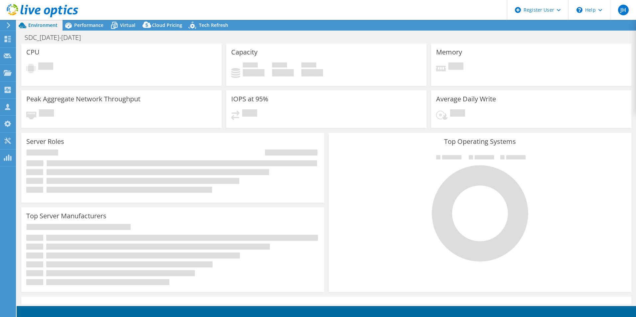
select select "EULondon"
select select "GBP"
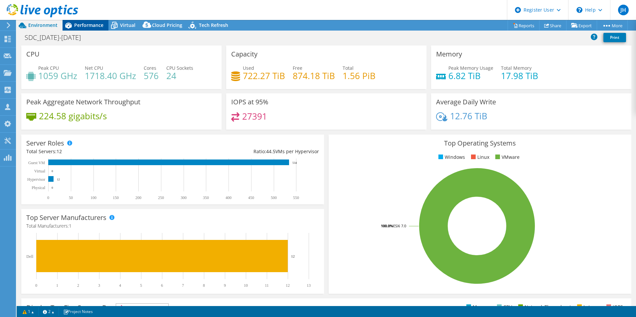
click at [74, 29] on div "Performance" at bounding box center [86, 25] width 46 height 11
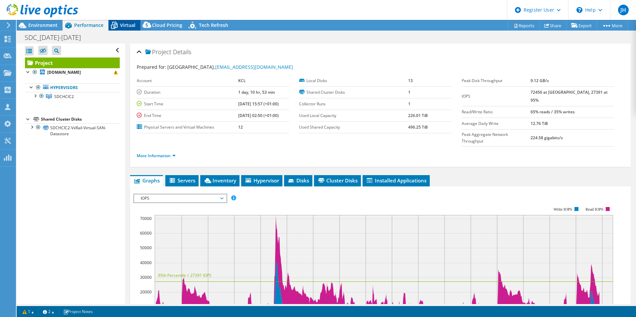
click at [120, 25] on span "Virtual" at bounding box center [127, 25] width 15 height 6
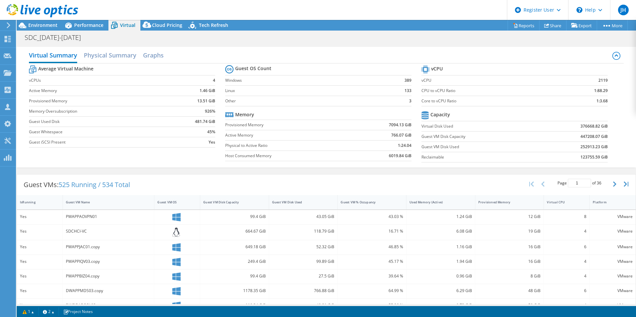
click at [600, 80] on b "2119" at bounding box center [602, 80] width 9 height 7
copy b "2119"
drag, startPoint x: 583, startPoint y: 136, endPoint x: 572, endPoint y: 137, distance: 11.4
click at [572, 137] on td "447208.07 GiB" at bounding box center [573, 136] width 68 height 10
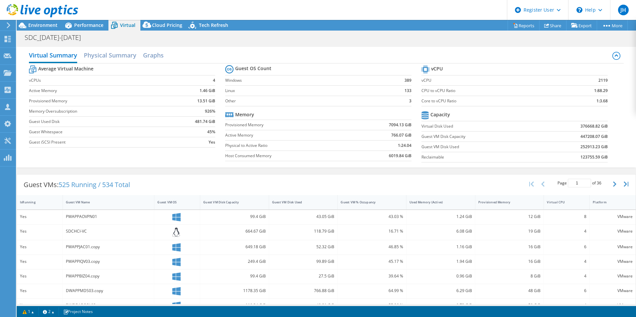
click at [365, 42] on div "SDC_[DATE]-[DATE] Print" at bounding box center [326, 37] width 619 height 12
click at [53, 23] on span "Environment" at bounding box center [42, 25] width 29 height 6
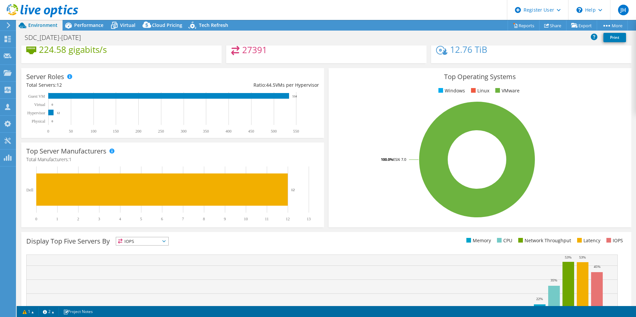
scroll to position [33, 0]
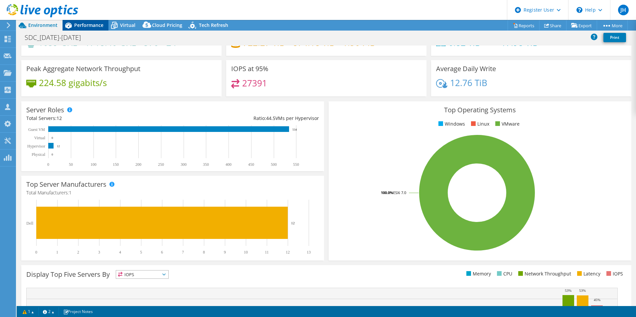
click at [88, 25] on span "Performance" at bounding box center [88, 25] width 29 height 6
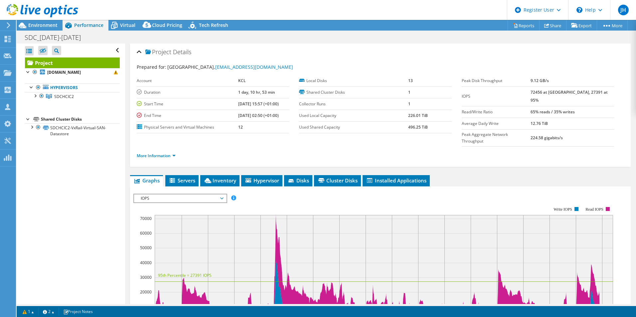
scroll to position [0, 0]
click at [53, 26] on span "Environment" at bounding box center [42, 25] width 29 height 6
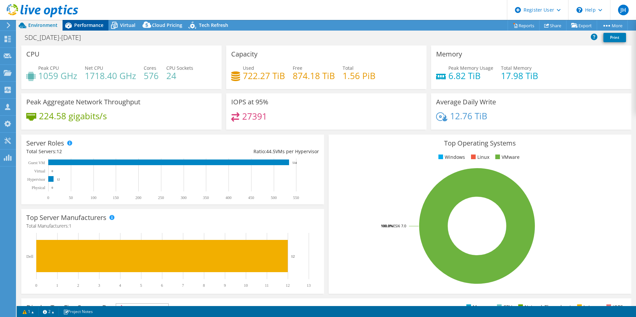
click at [82, 28] on span "Performance" at bounding box center [88, 25] width 29 height 6
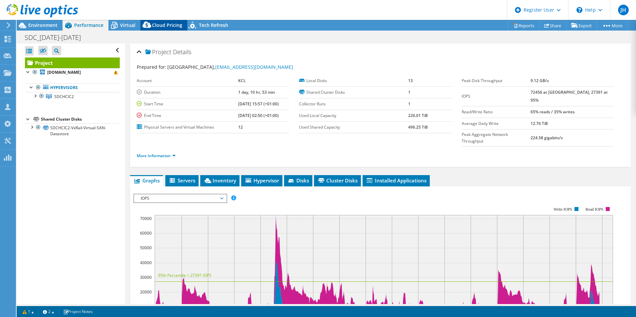
click at [141, 33] on icon at bounding box center [146, 26] width 13 height 13
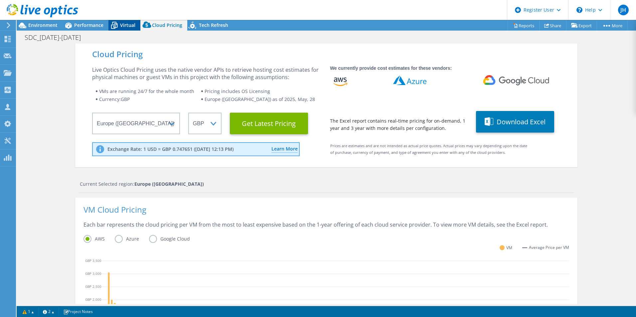
click at [130, 29] on div "Virtual" at bounding box center [124, 25] width 32 height 11
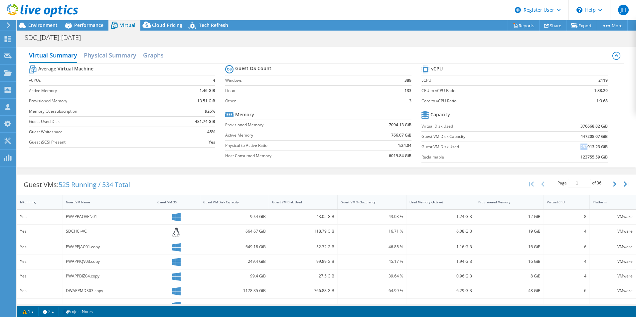
drag, startPoint x: 583, startPoint y: 147, endPoint x: 573, endPoint y: 147, distance: 9.6
click at [573, 147] on td "252913.23 GiB" at bounding box center [573, 147] width 68 height 10
click at [93, 22] on div "Performance" at bounding box center [86, 25] width 46 height 11
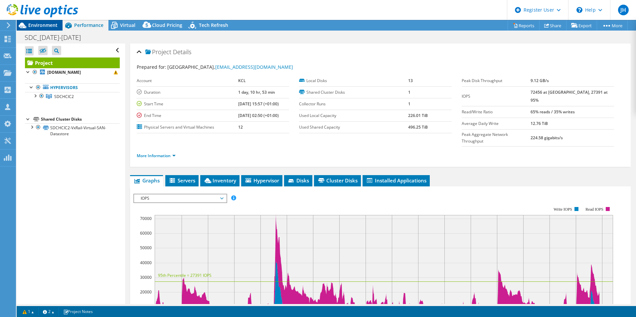
click at [47, 28] on span "Environment" at bounding box center [42, 25] width 29 height 6
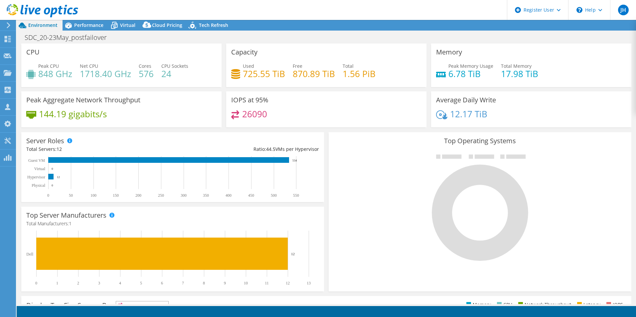
select select "USD"
select select "EULondon"
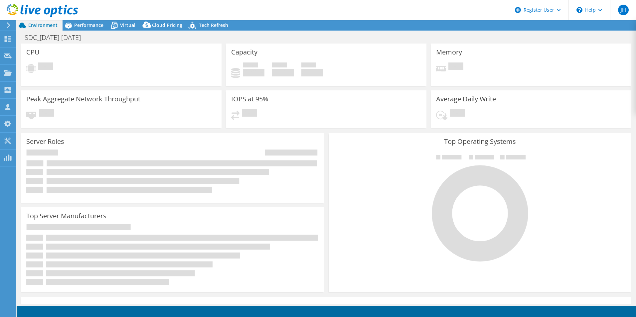
select select "EULondon"
select select "GBP"
select select "USD"
select select "EULondon"
select select "GBP"
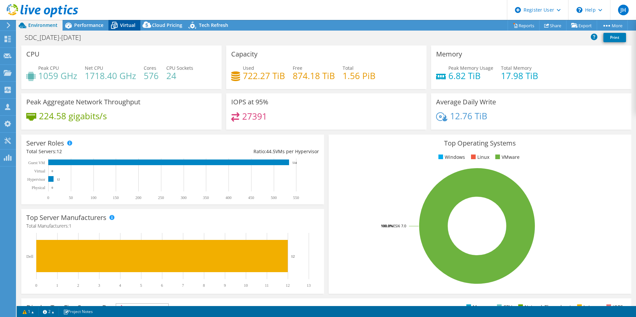
click at [128, 27] on span "Virtual" at bounding box center [127, 25] width 15 height 6
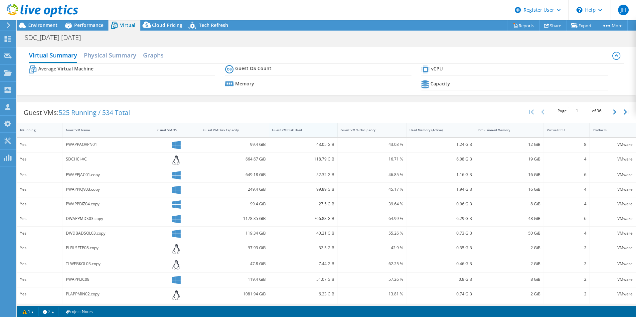
click at [290, 131] on div "Guest VM Disk Used" at bounding box center [299, 130] width 55 height 4
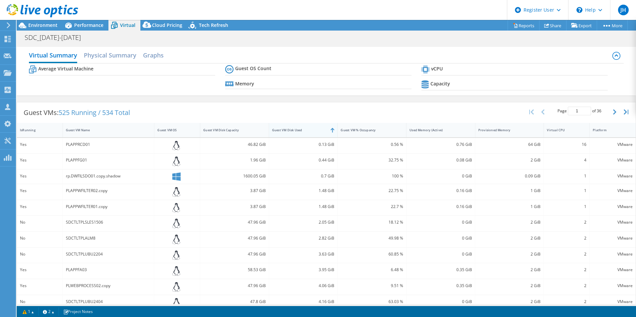
click at [293, 130] on div "Guest VM Disk Used" at bounding box center [299, 130] width 55 height 4
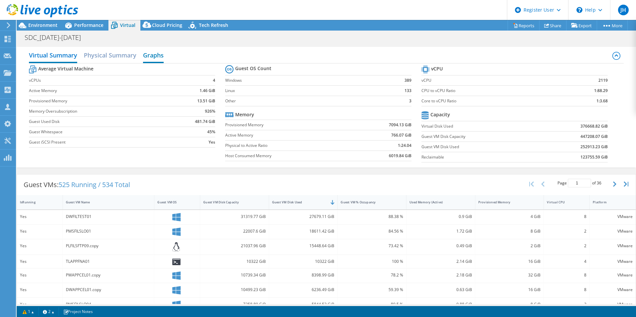
click at [162, 55] on h2 "Graphs" at bounding box center [153, 56] width 21 height 15
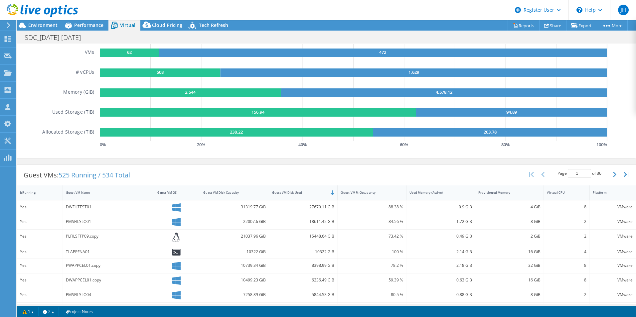
scroll to position [67, 0]
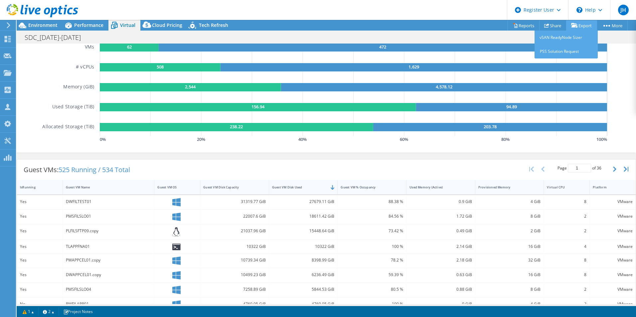
click at [586, 28] on link "Export" at bounding box center [581, 25] width 31 height 10
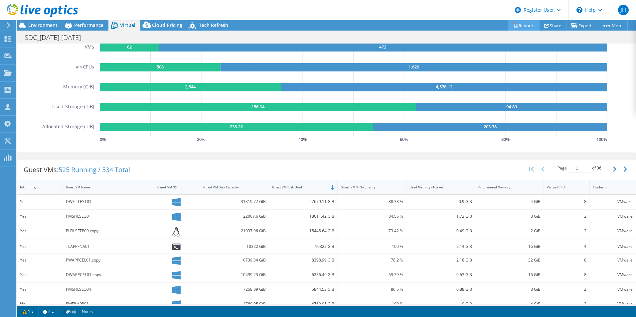
click at [523, 24] on link "Reports" at bounding box center [523, 25] width 32 height 10
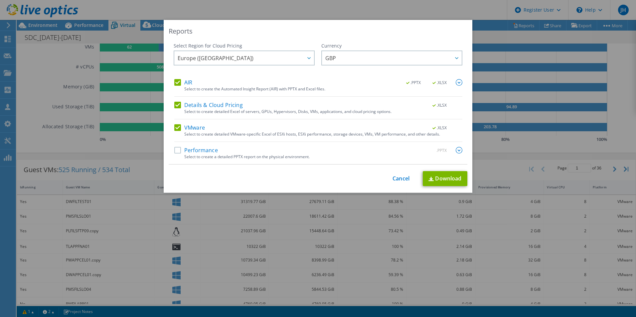
click at [174, 103] on label "Details & Cloud Pricing" at bounding box center [208, 105] width 69 height 7
click at [0, 0] on input "Details & Cloud Pricing" at bounding box center [0, 0] width 0 height 0
click at [444, 179] on link "Download" at bounding box center [445, 178] width 45 height 15
drag, startPoint x: 428, startPoint y: 29, endPoint x: 426, endPoint y: 45, distance: 16.1
click at [428, 29] on div "Reports" at bounding box center [318, 31] width 299 height 9
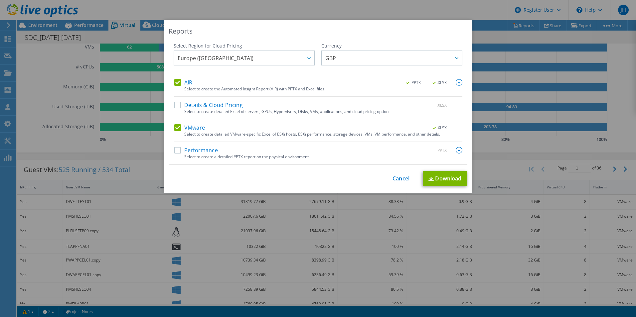
click at [397, 177] on link "Cancel" at bounding box center [400, 179] width 17 height 6
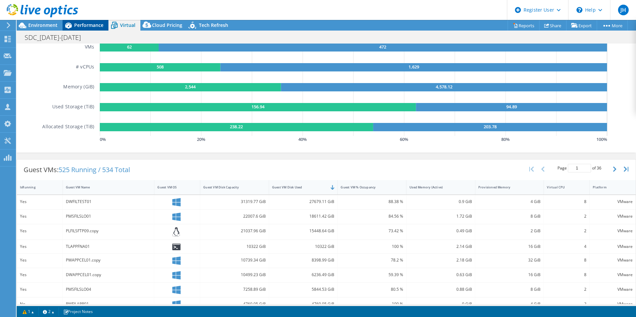
click at [99, 26] on span "Performance" at bounding box center [88, 25] width 29 height 6
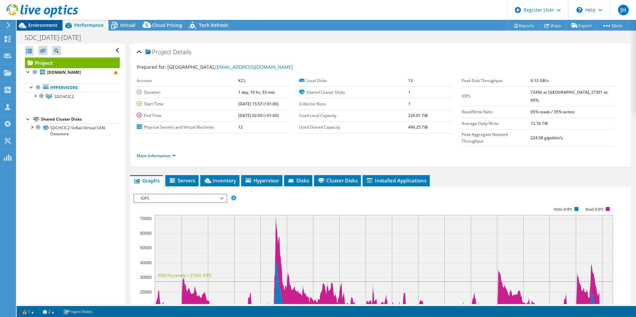
click at [54, 25] on span "Environment" at bounding box center [42, 25] width 29 height 6
